Goal: Navigation & Orientation: Find specific page/section

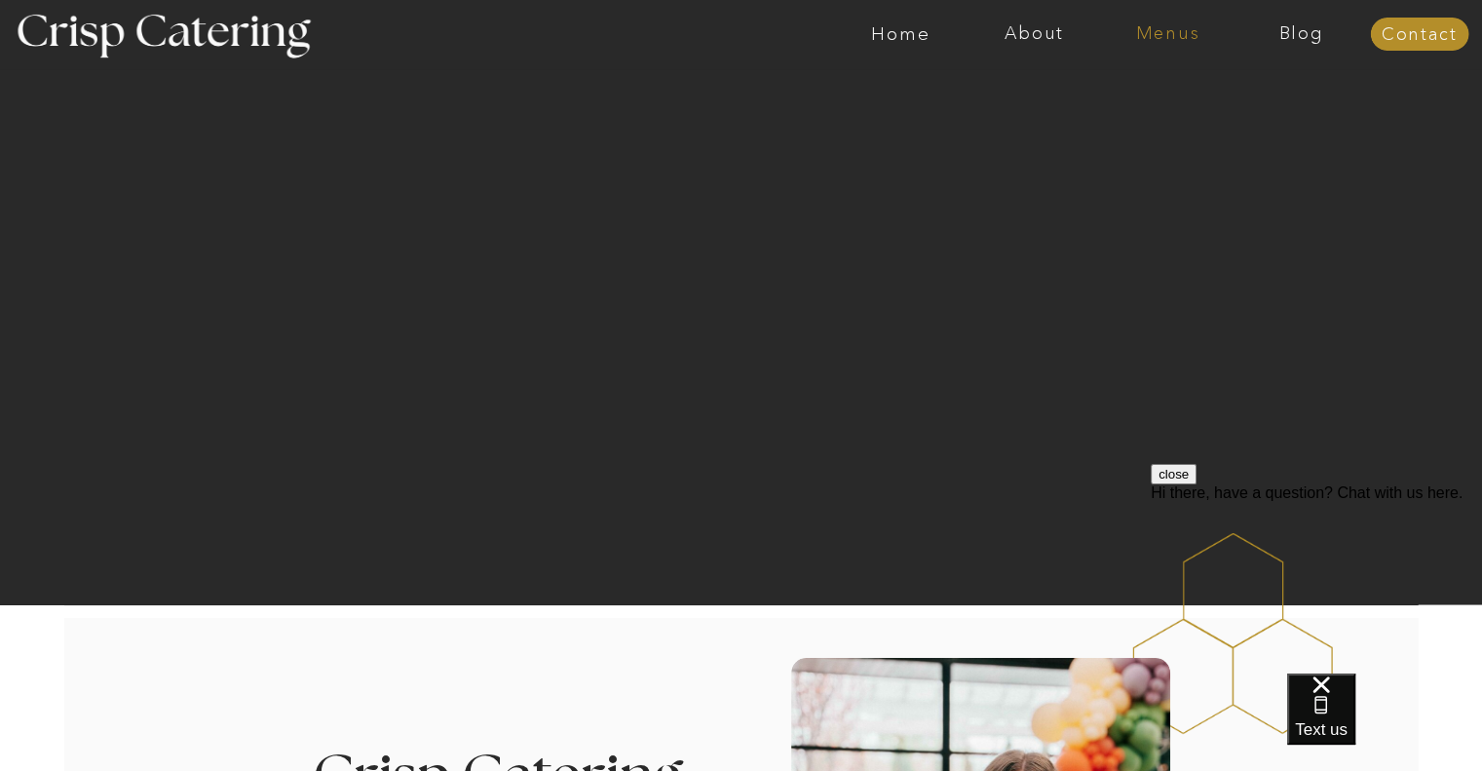
click at [1165, 39] on nav "Menus" at bounding box center [1167, 33] width 133 height 19
click at [1144, 95] on nav "Summer (Mar-Aug)" at bounding box center [1173, 88] width 174 height 19
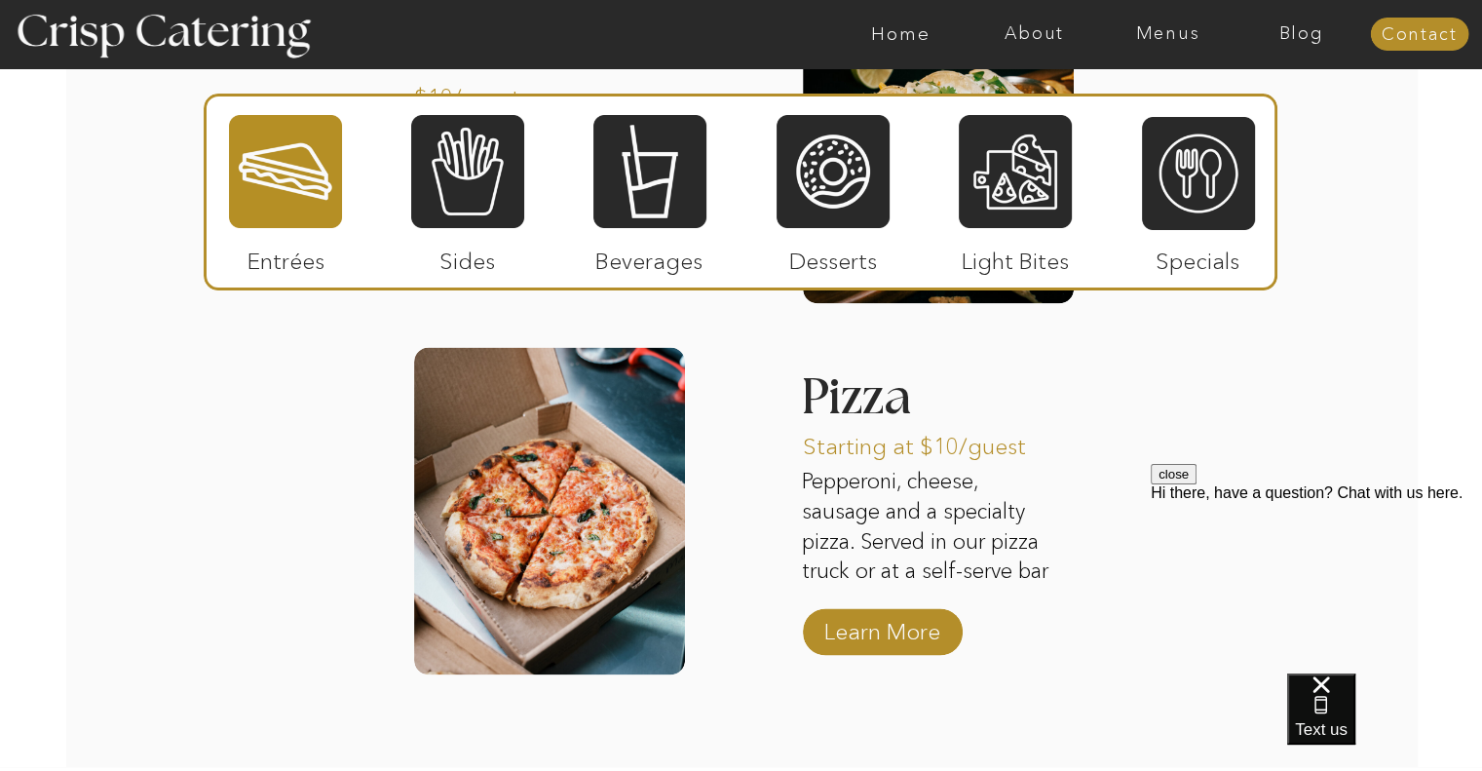
scroll to position [2595, 0]
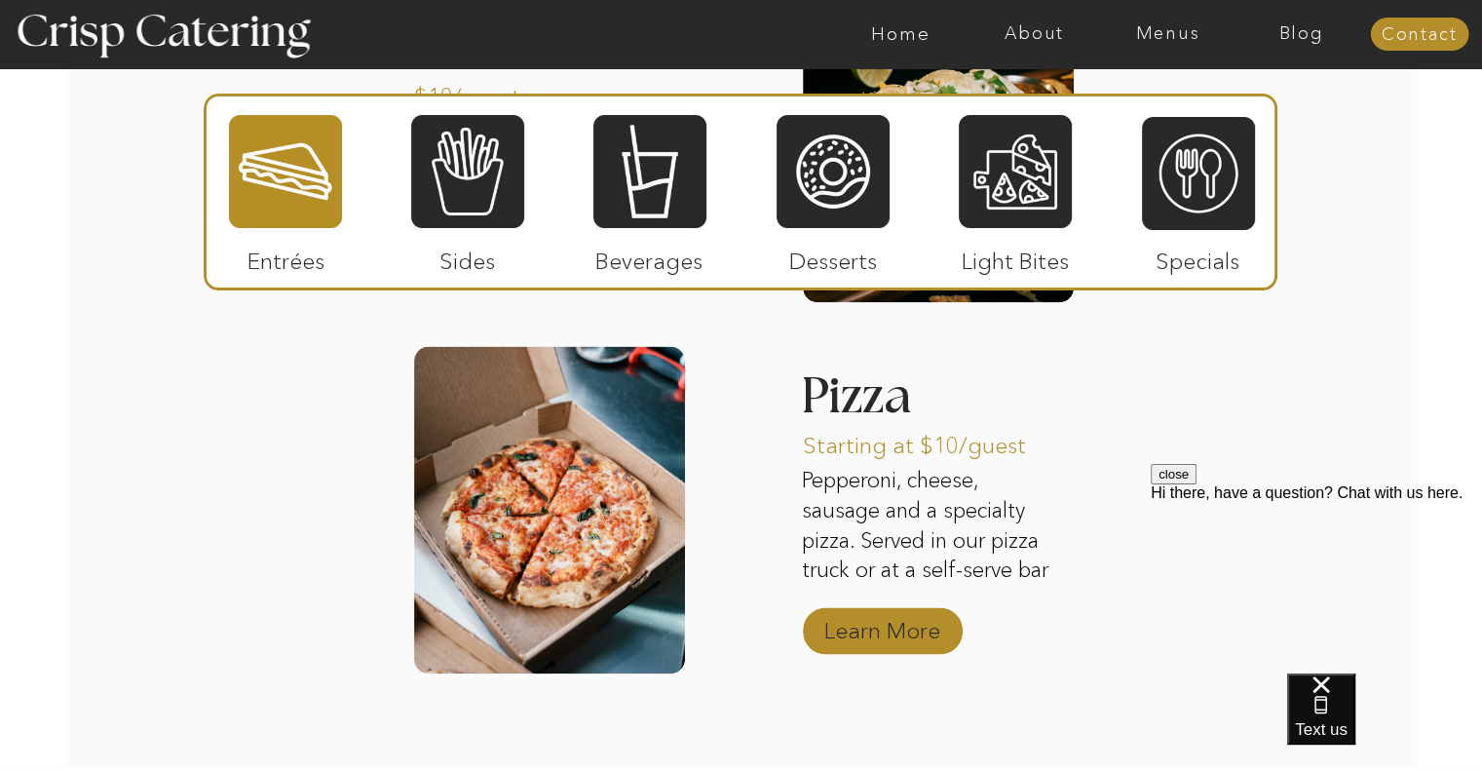
click at [859, 633] on p "Learn More" at bounding box center [882, 625] width 130 height 57
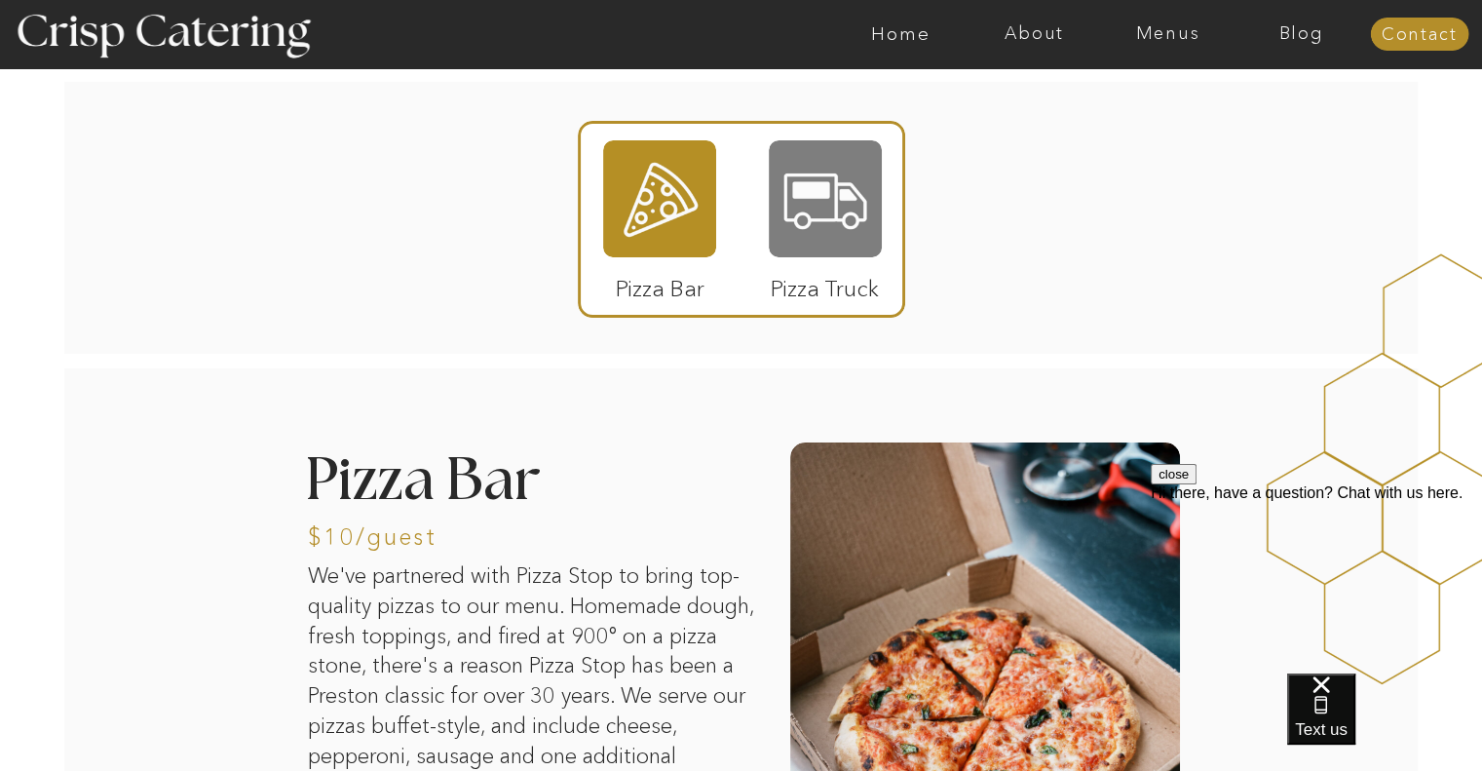
click at [830, 203] on div at bounding box center [825, 198] width 113 height 117
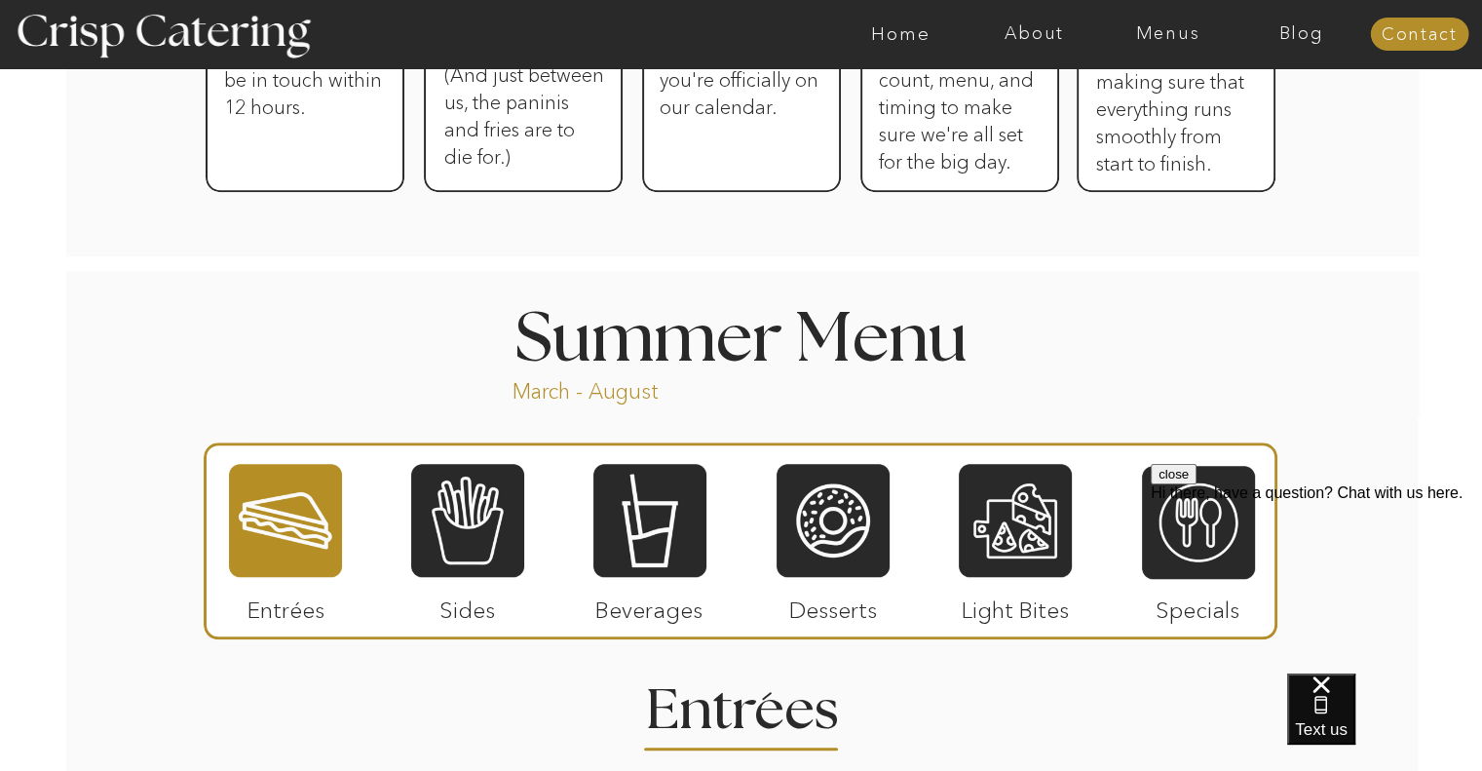
scroll to position [1650, 0]
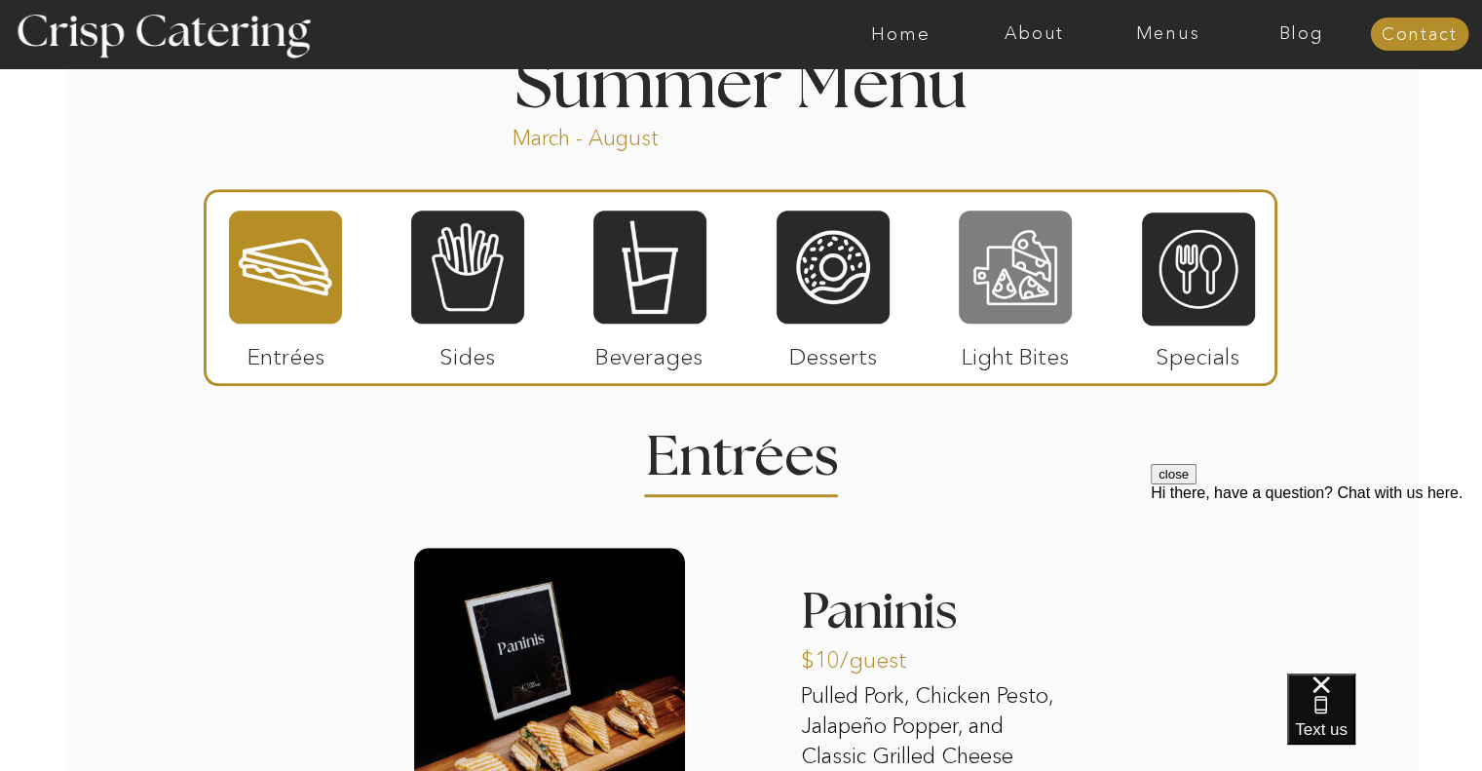
click at [982, 255] on div at bounding box center [1015, 266] width 113 height 117
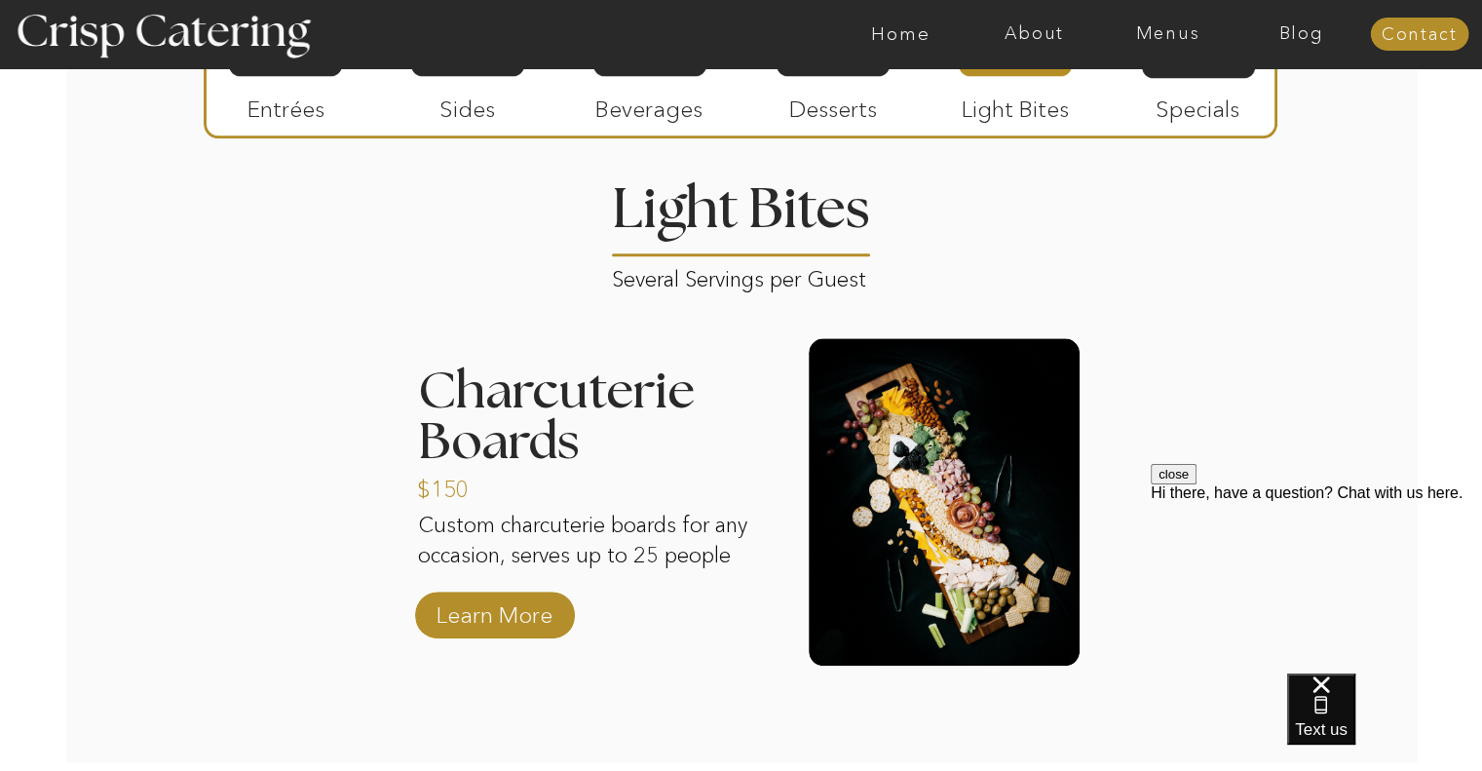
scroll to position [1480, 0]
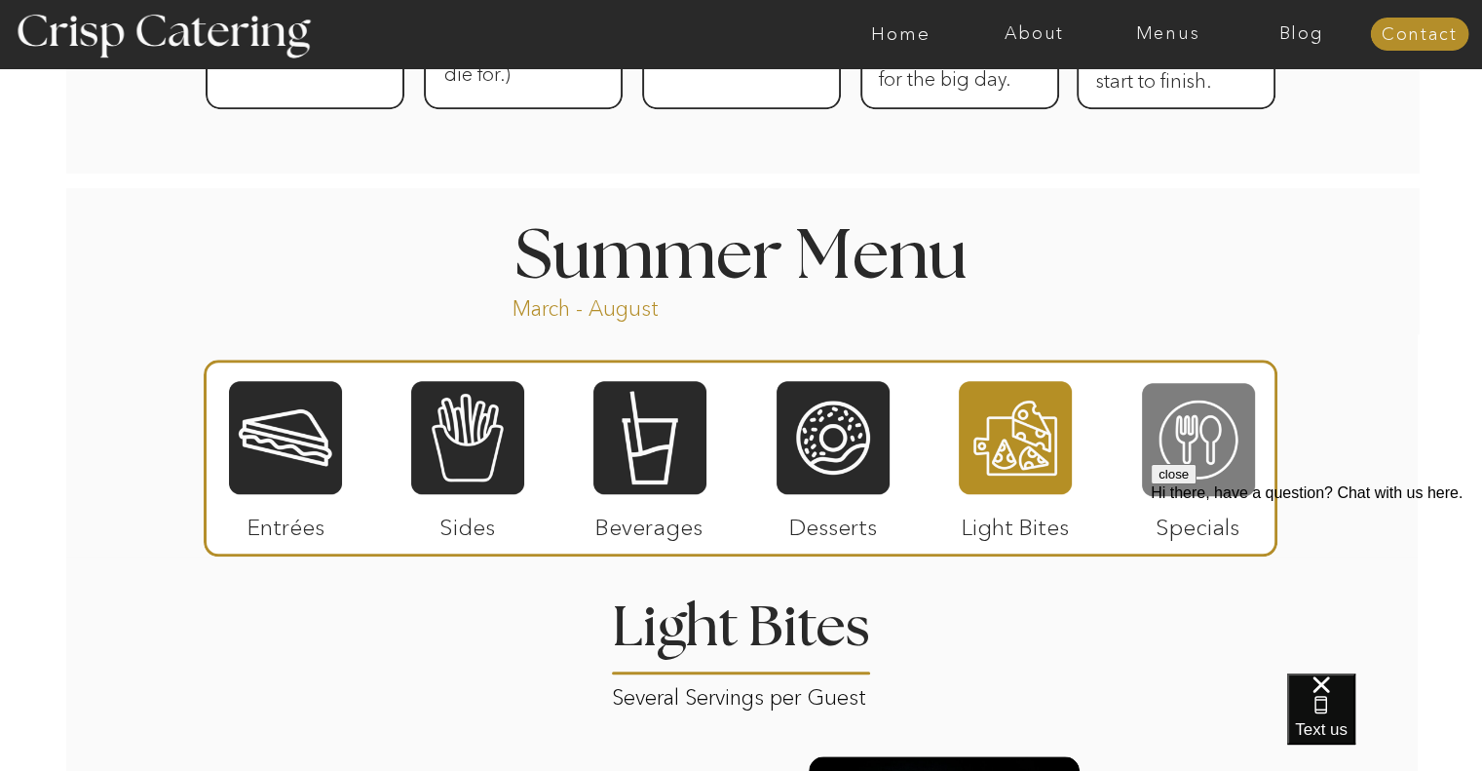
click at [1206, 411] on div at bounding box center [1198, 439] width 113 height 117
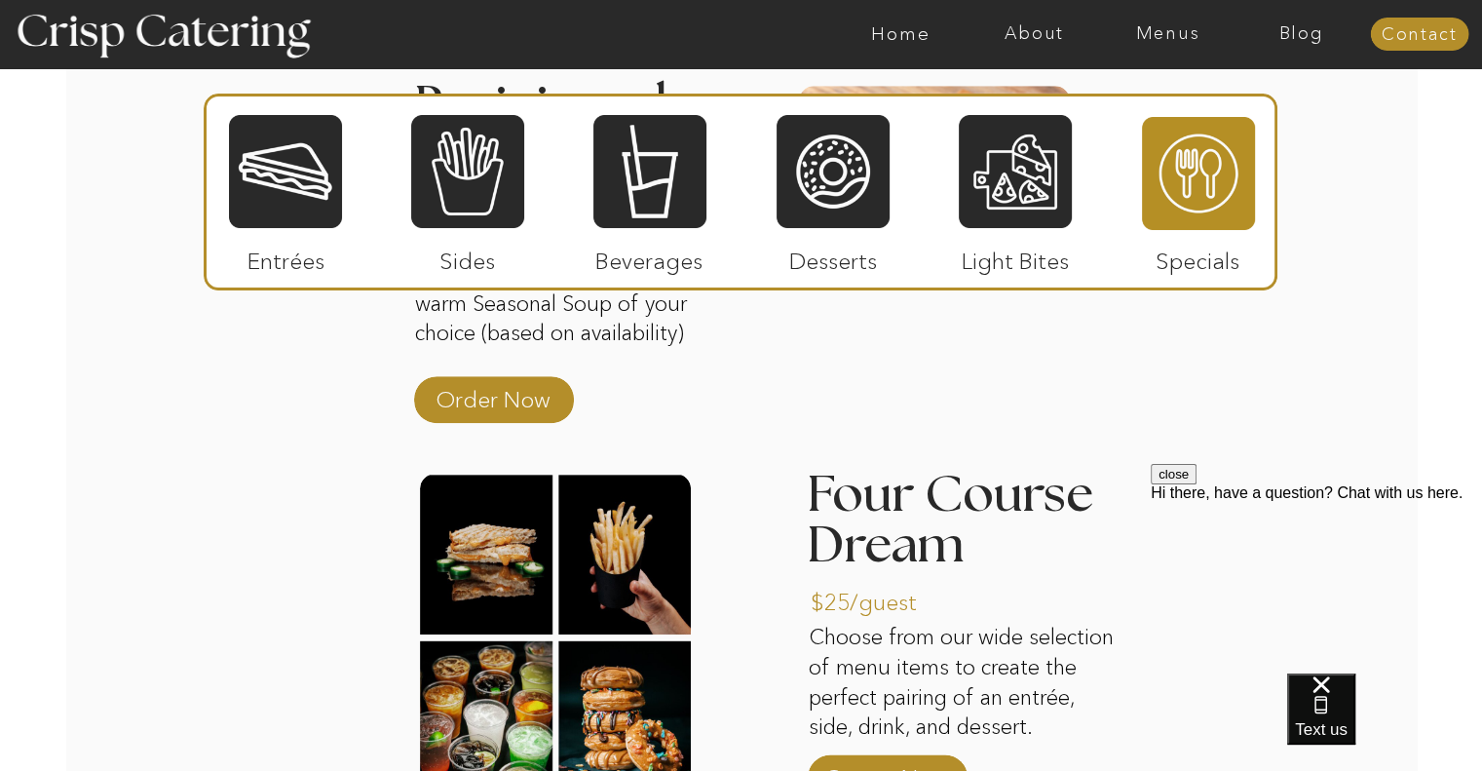
scroll to position [2099, 0]
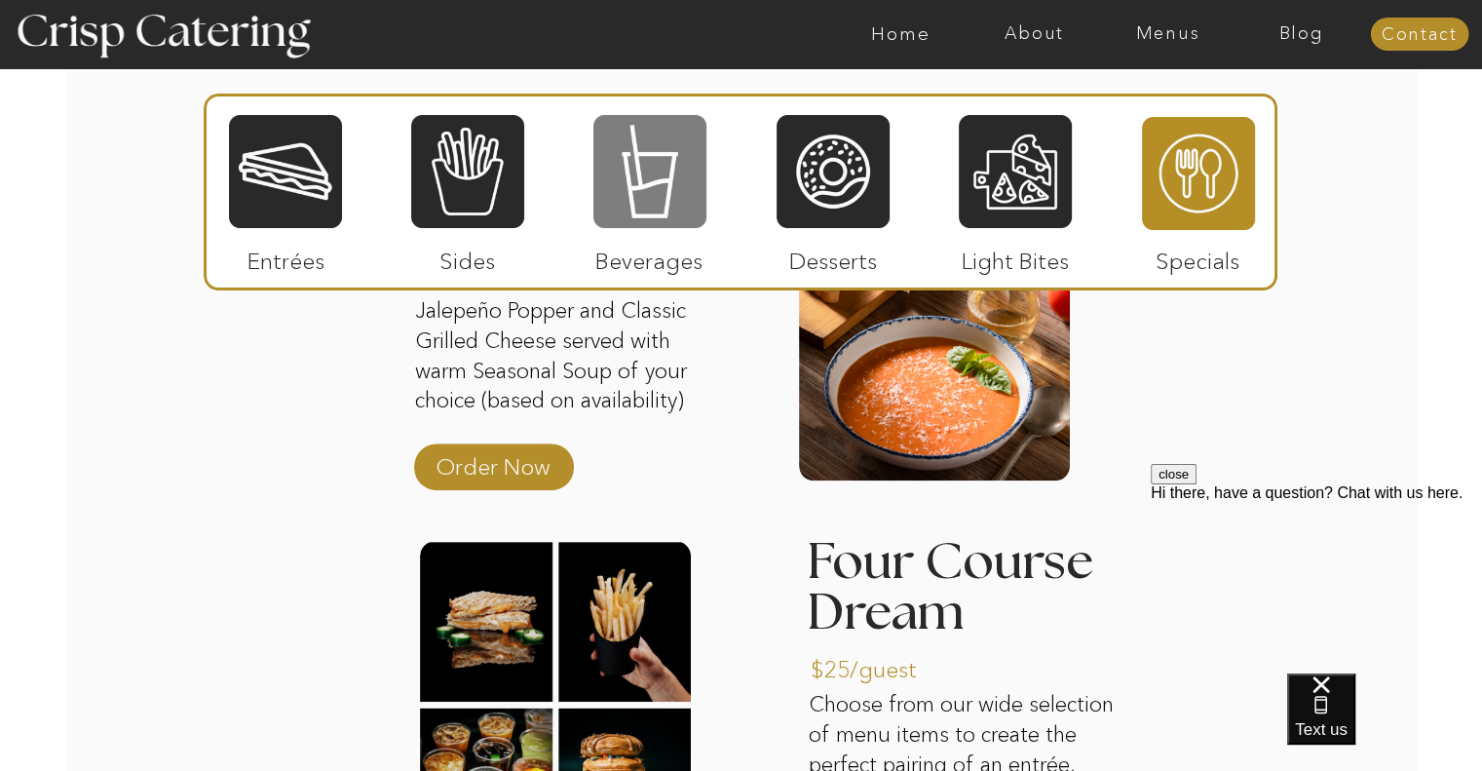
click at [655, 192] on div at bounding box center [649, 171] width 113 height 117
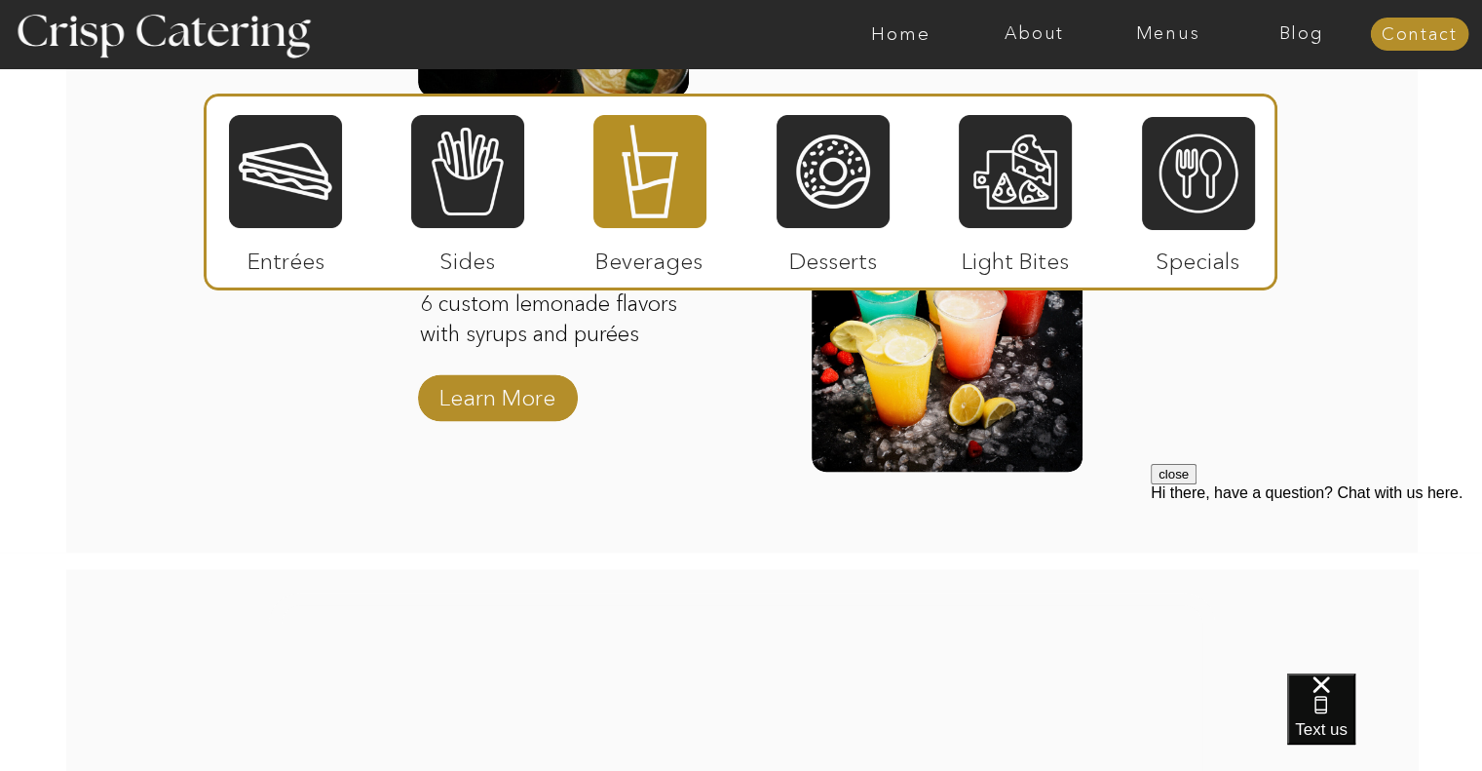
scroll to position [2424, 0]
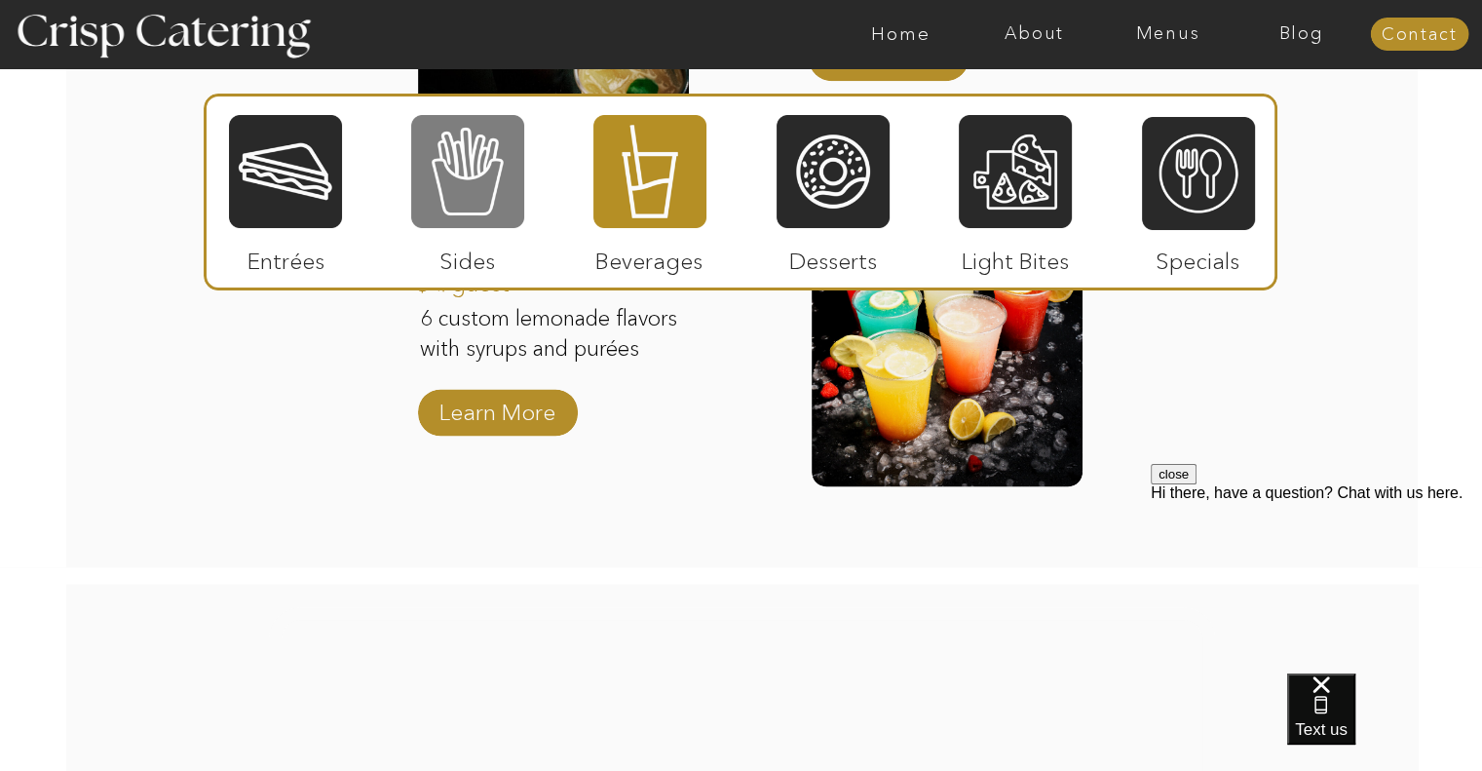
click at [474, 200] on div at bounding box center [467, 171] width 113 height 117
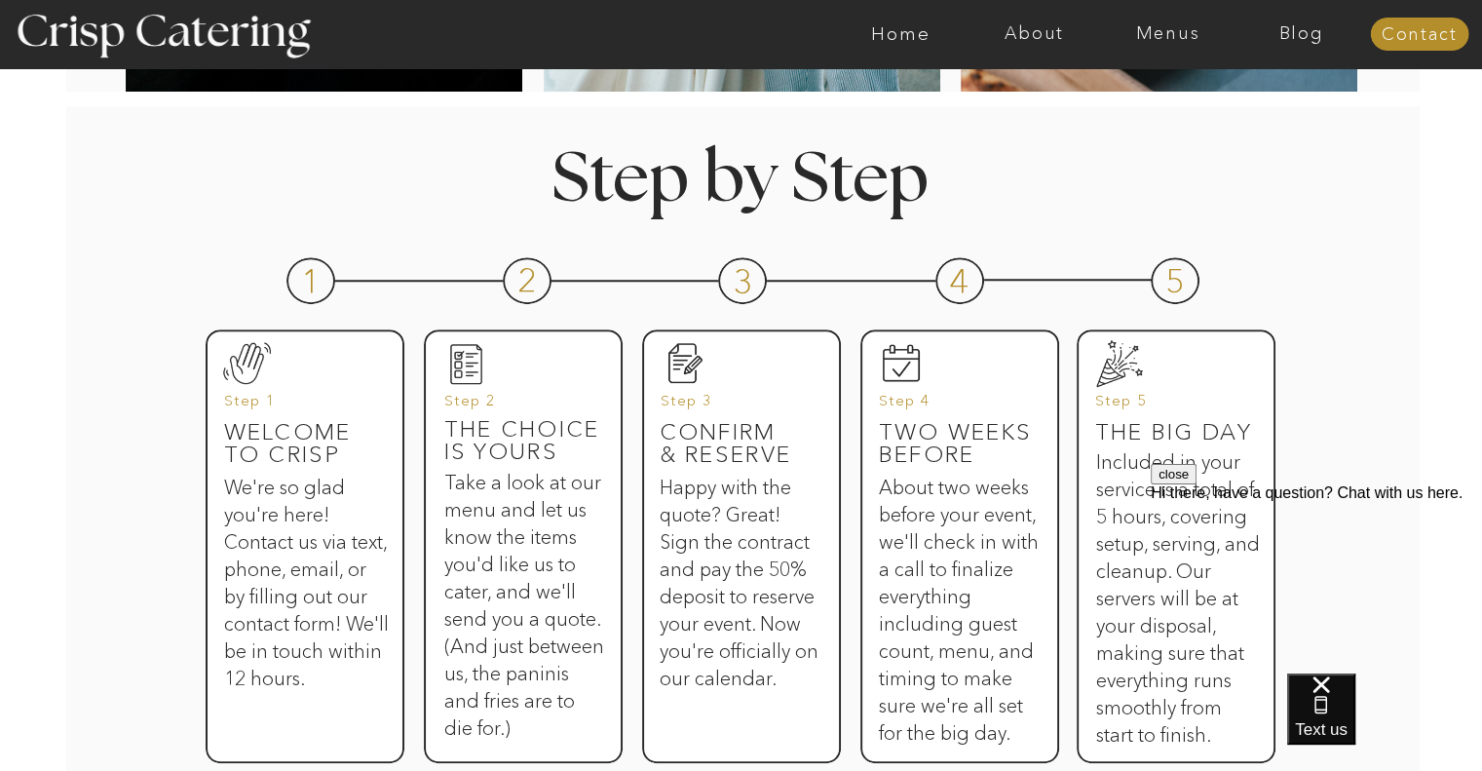
scroll to position [0, 0]
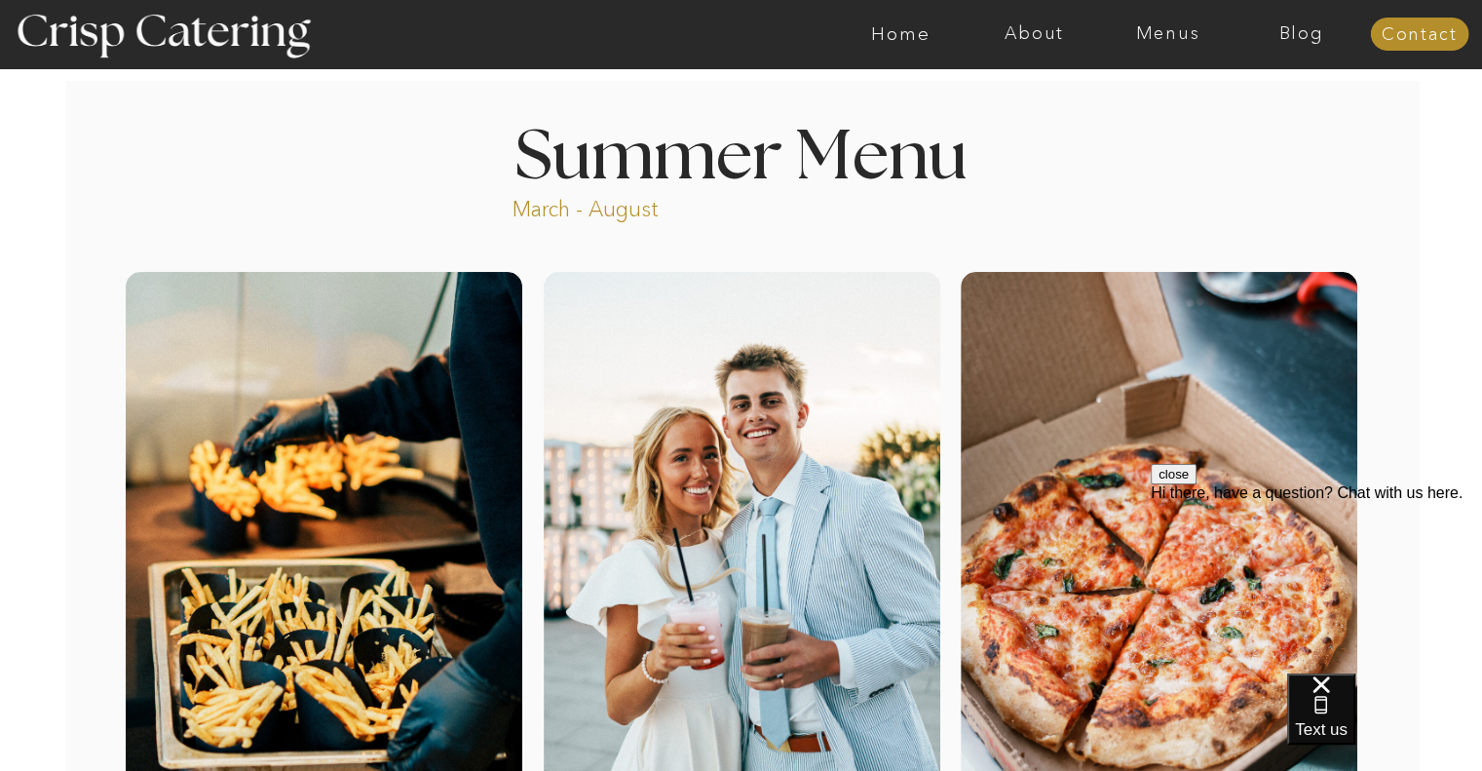
click at [1024, 20] on div at bounding box center [817, 34] width 3089 height 68
click at [1030, 30] on nav "About" at bounding box center [1033, 33] width 133 height 19
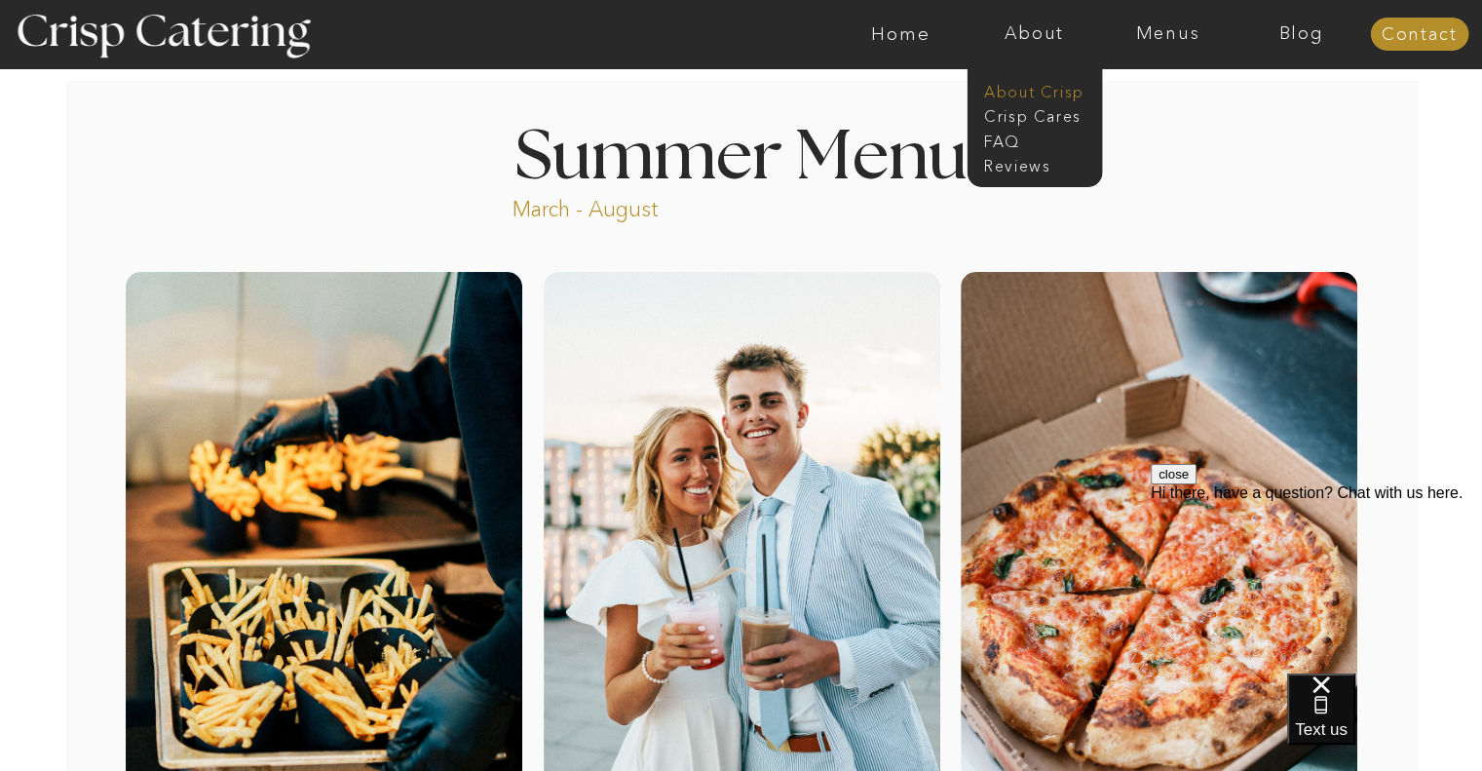
click at [1034, 89] on nav "About Crisp" at bounding box center [1040, 90] width 112 height 19
click at [999, 143] on nav "faq" at bounding box center [1032, 140] width 97 height 19
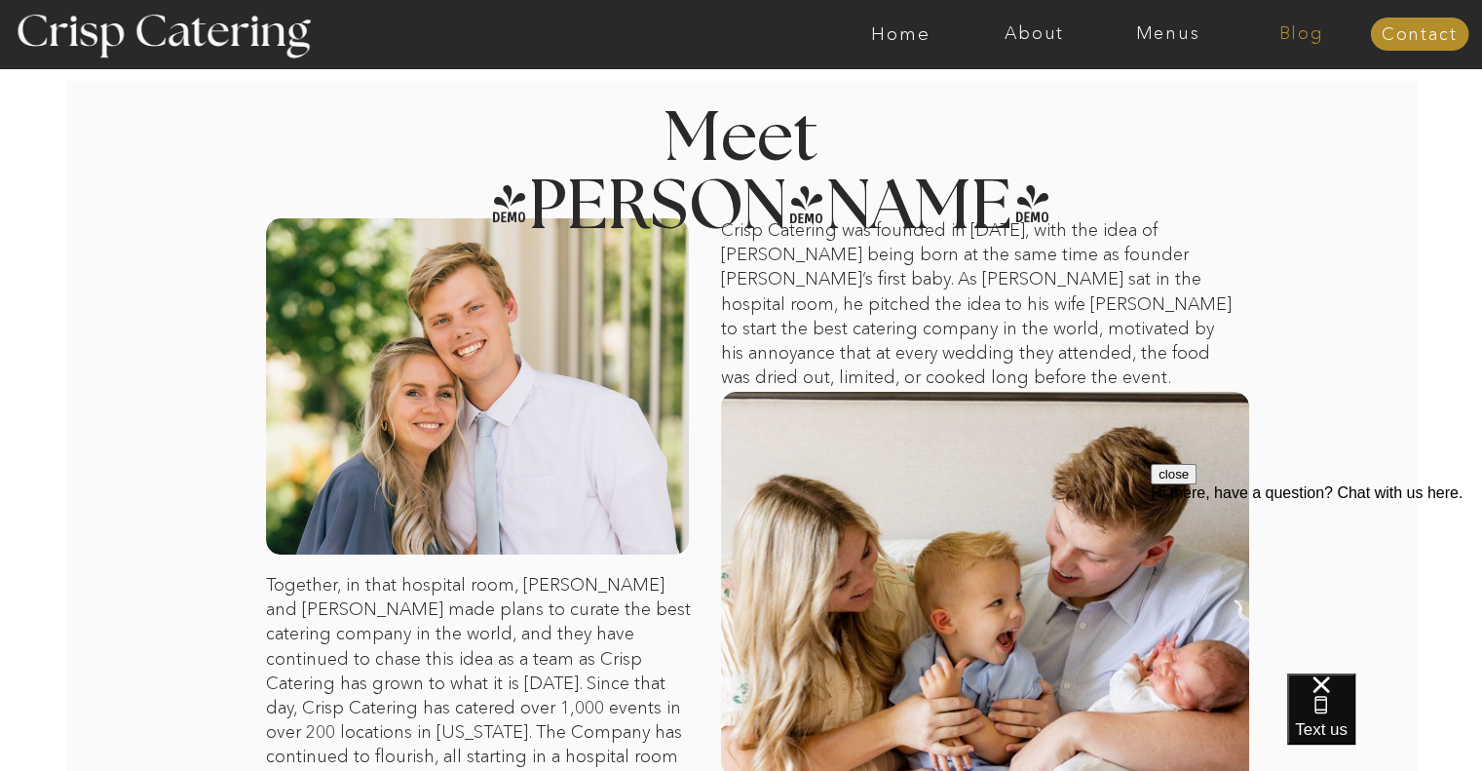
click at [1320, 42] on nav "Blog" at bounding box center [1300, 33] width 133 height 19
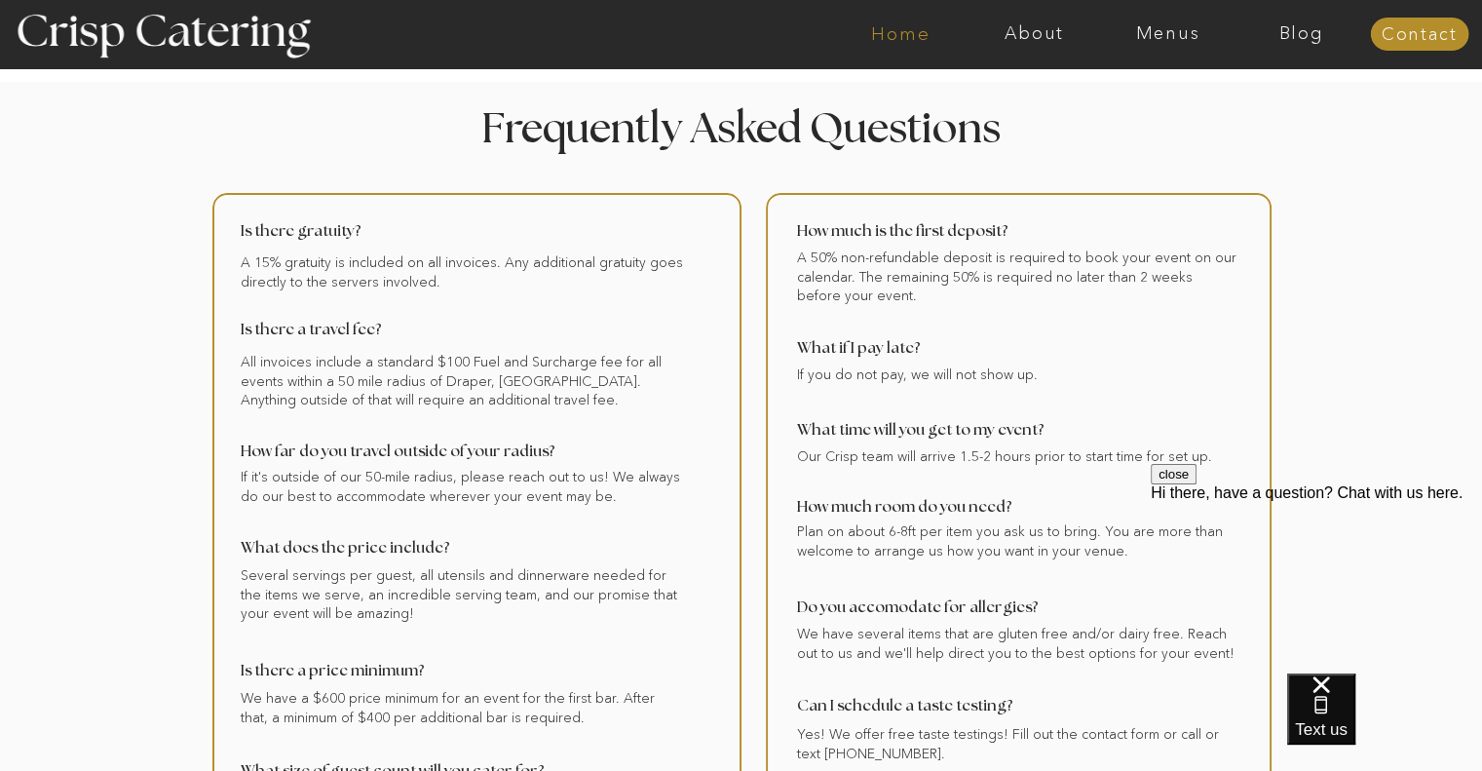
click at [895, 30] on nav "Home" at bounding box center [900, 33] width 133 height 19
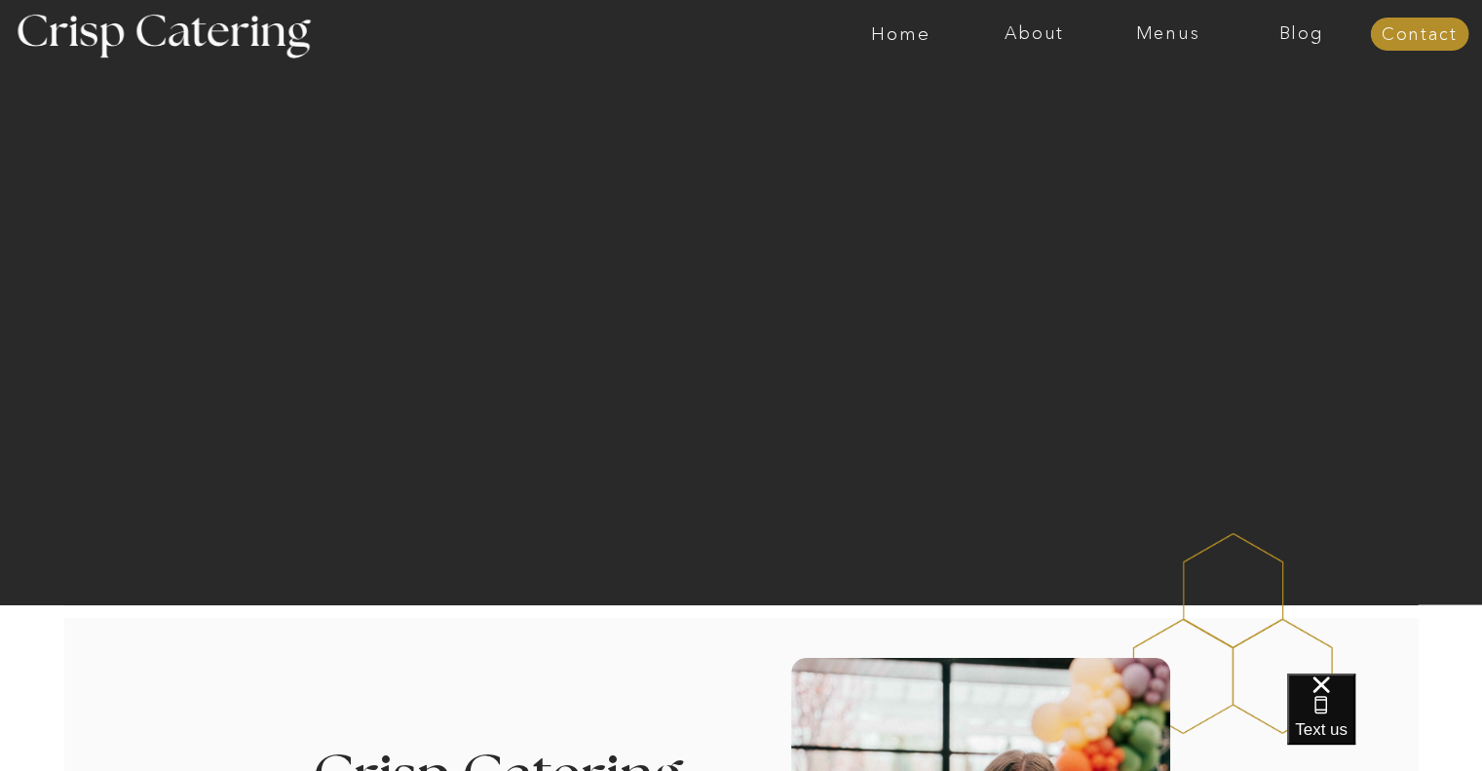
scroll to position [419, 0]
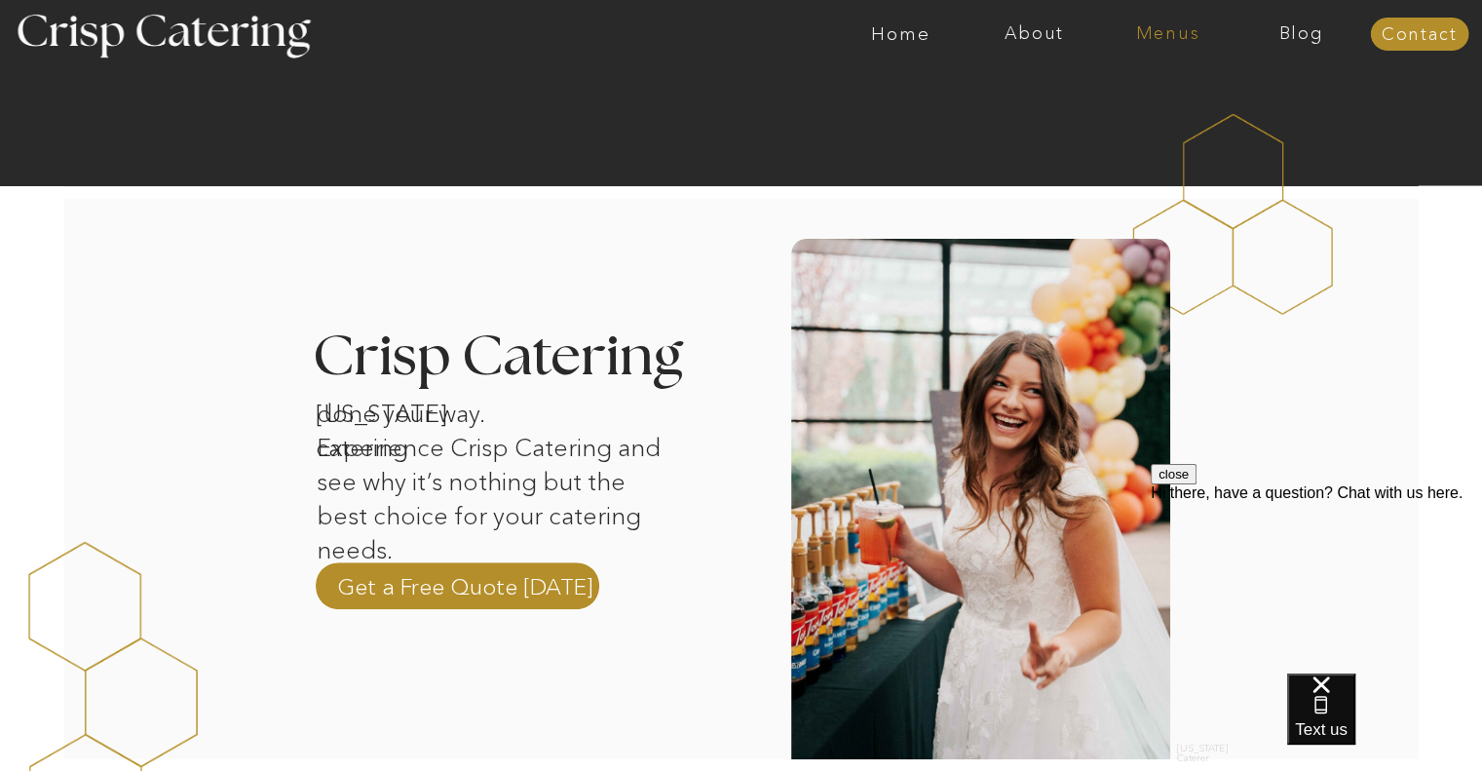
click at [1156, 35] on nav "Menus" at bounding box center [1167, 33] width 133 height 19
click at [1134, 86] on nav "Summer (Mar-Aug)" at bounding box center [1173, 88] width 174 height 19
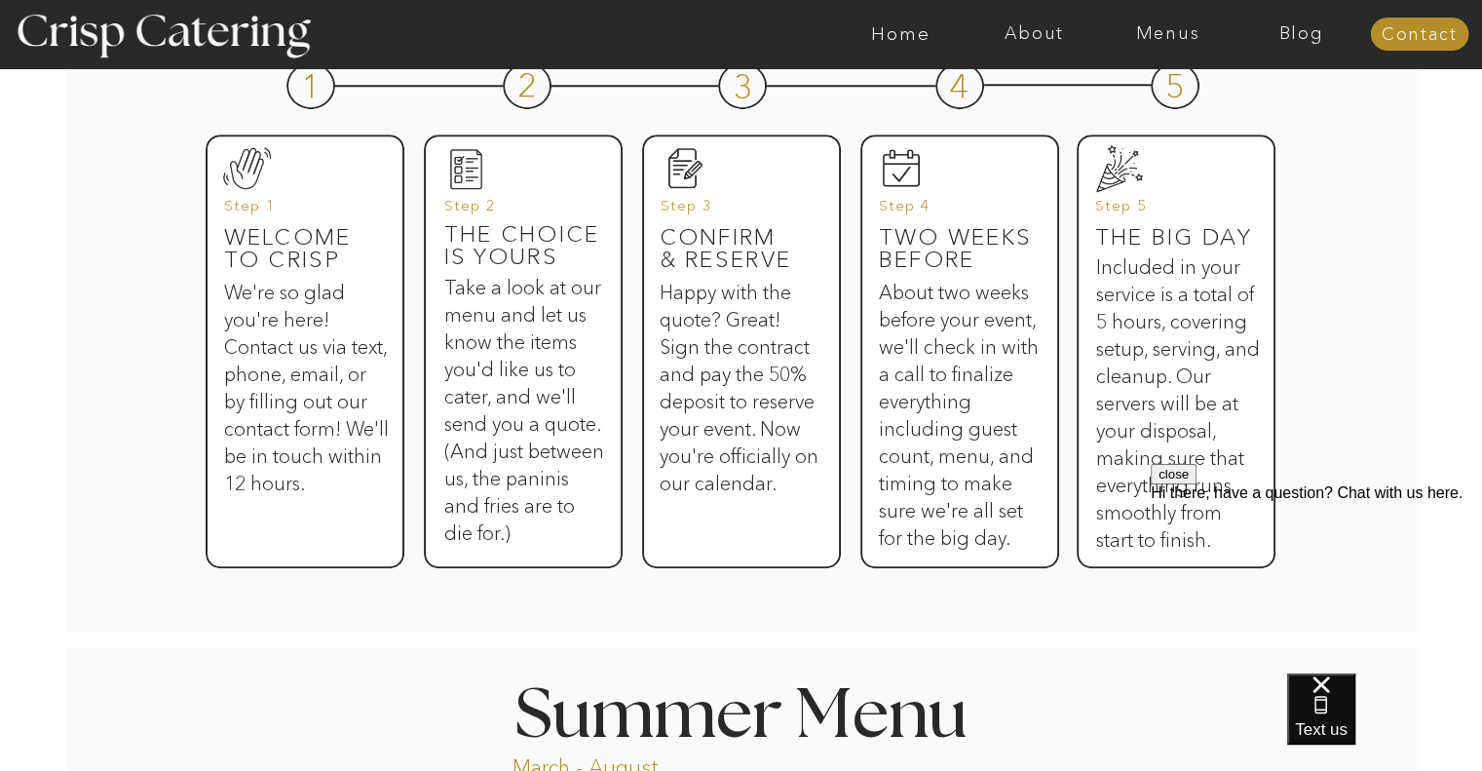
scroll to position [1021, 0]
